Goal: Information Seeking & Learning: Learn about a topic

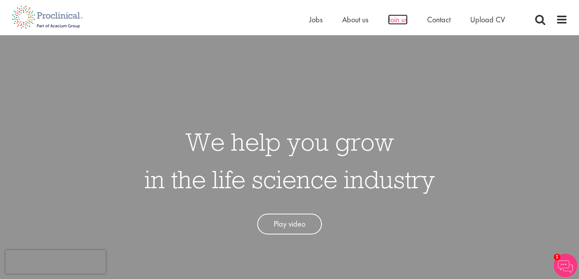
click at [401, 18] on span "Join us" at bounding box center [398, 19] width 20 height 10
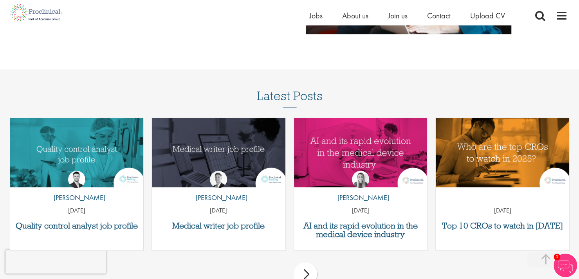
scroll to position [941, 0]
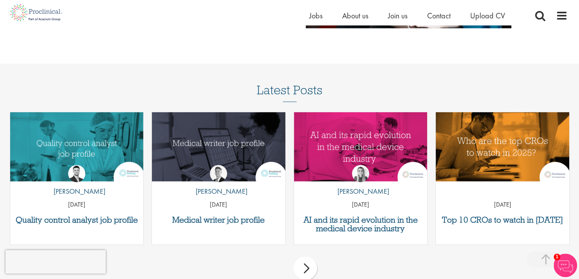
click at [89, 163] on div "by Joshua Godden 14 Aug 25" at bounding box center [77, 184] width 134 height 58
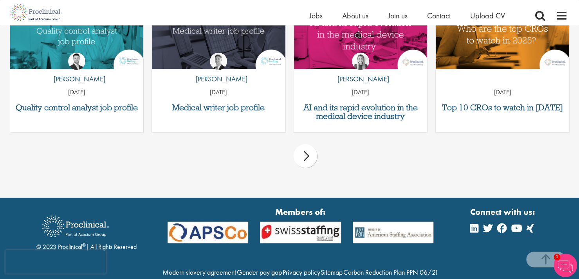
scroll to position [1086, 0]
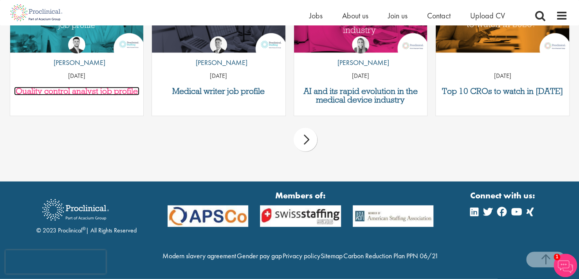
click at [72, 87] on h3 "Quality control analyst job profile" at bounding box center [77, 91] width 126 height 9
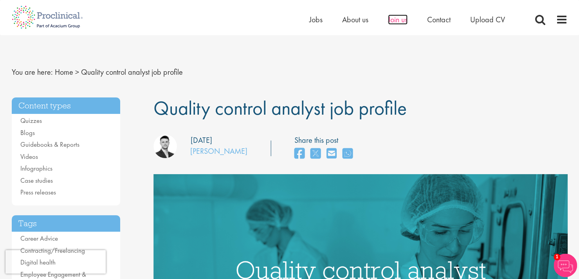
click at [388, 19] on span "Join us" at bounding box center [398, 19] width 20 height 10
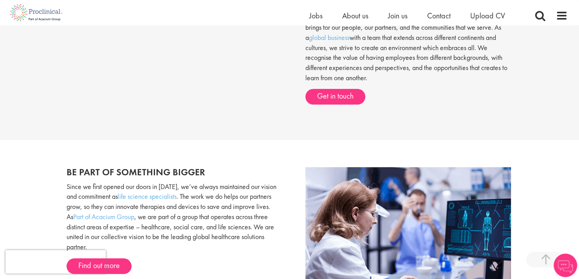
scroll to position [351, 0]
